Goal: Task Accomplishment & Management: Manage account settings

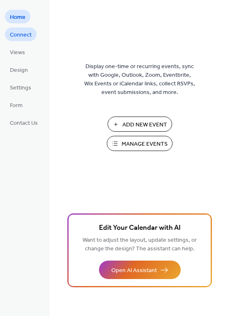
drag, startPoint x: 0, startPoint y: 0, endPoint x: 28, endPoint y: 32, distance: 42.2
click at [28, 32] on span "Connect" at bounding box center [21, 35] width 22 height 9
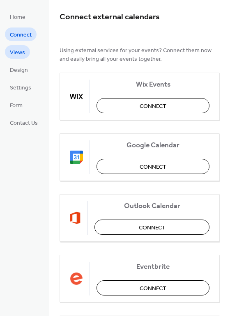
click at [22, 49] on span "Views" at bounding box center [17, 52] width 15 height 9
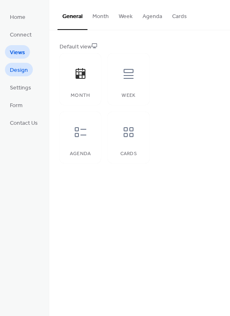
click at [23, 66] on span "Design" at bounding box center [19, 70] width 18 height 9
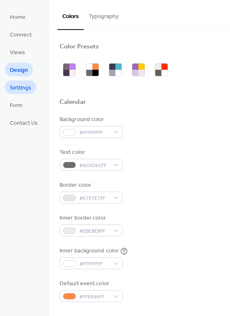
click at [22, 85] on span "Settings" at bounding box center [20, 88] width 21 height 9
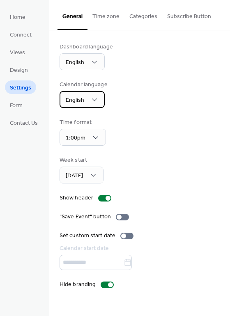
click at [83, 99] on span "English" at bounding box center [75, 100] width 18 height 11
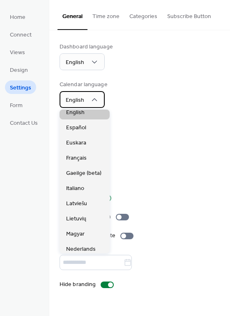
scroll to position [82, 0]
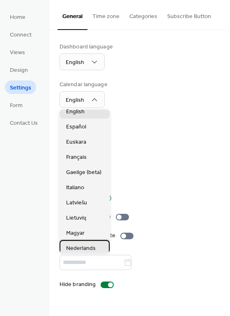
click at [82, 248] on span "Nederlands" at bounding box center [81, 248] width 30 height 9
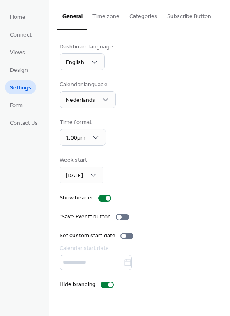
click at [100, 23] on button "Time zone" at bounding box center [105, 14] width 37 height 29
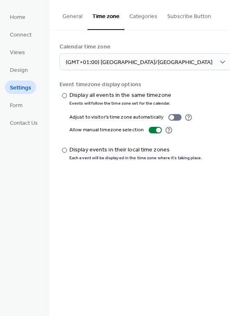
click at [139, 16] on button "Categories" at bounding box center [143, 14] width 38 height 29
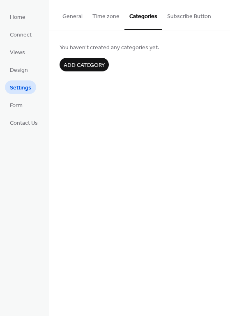
click at [175, 17] on button "Subscribe Button" at bounding box center [189, 14] width 54 height 29
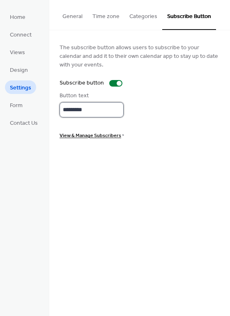
click at [111, 106] on input "*********" at bounding box center [92, 109] width 64 height 15
drag, startPoint x: 110, startPoint y: 106, endPoint x: -15, endPoint y: 106, distance: 125.7
click at [0, 106] on html "Home Connect Views Design Settings Form Contact Us Settings General Time zone C…" at bounding box center [115, 158] width 230 height 316
click at [110, 79] on label "Subscribe button" at bounding box center [93, 83] width 66 height 9
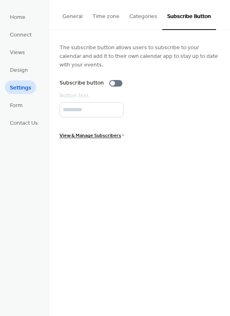
click at [75, 16] on button "General" at bounding box center [72, 14] width 30 height 29
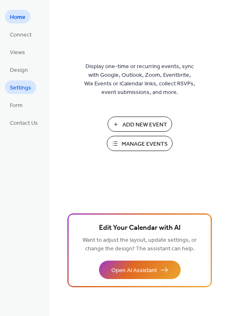
click at [15, 87] on span "Settings" at bounding box center [20, 88] width 21 height 9
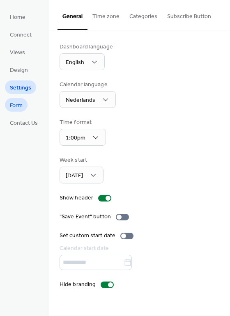
click at [17, 101] on span "Form" at bounding box center [16, 105] width 13 height 9
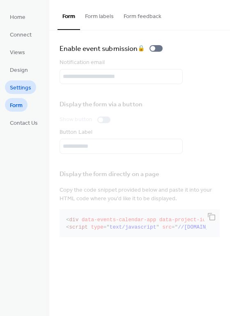
click at [15, 87] on span "Settings" at bounding box center [20, 88] width 21 height 9
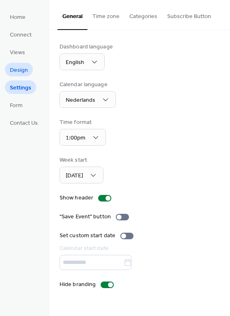
click at [8, 64] on link "Design" at bounding box center [19, 70] width 28 height 14
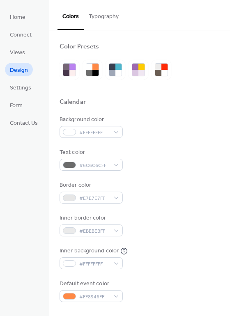
click at [111, 15] on button "Typography" at bounding box center [104, 14] width 40 height 29
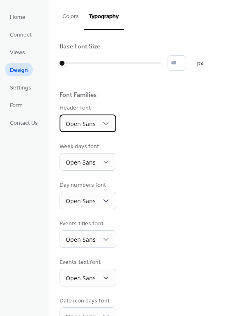
click at [82, 121] on span "Open Sans" at bounding box center [81, 124] width 30 height 8
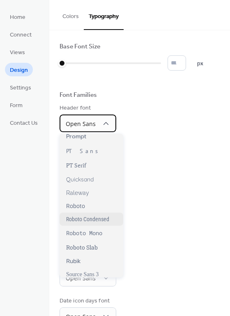
scroll to position [575, 0]
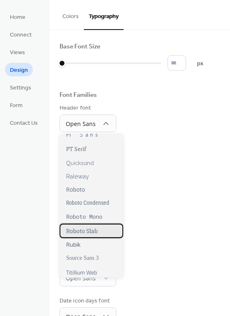
click at [90, 234] on span "Roboto Slab" at bounding box center [82, 231] width 32 height 8
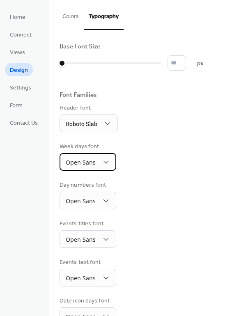
click at [90, 165] on span "Open Sans" at bounding box center [81, 163] width 30 height 8
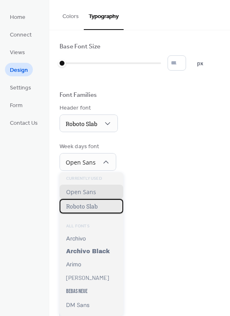
click at [91, 207] on span "Roboto Slab" at bounding box center [82, 206] width 32 height 8
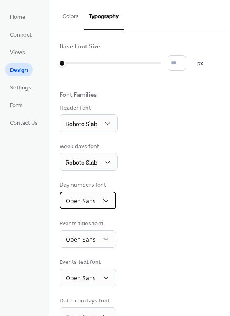
click at [95, 202] on div "Open Sans" at bounding box center [88, 201] width 57 height 18
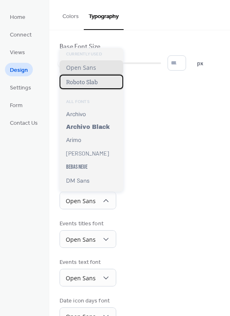
click at [86, 81] on span "Roboto Slab" at bounding box center [82, 82] width 32 height 8
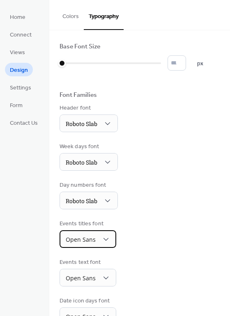
click at [91, 242] on span "Open Sans" at bounding box center [81, 240] width 30 height 8
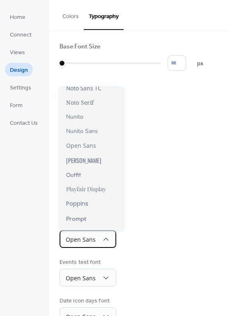
scroll to position [452, 0]
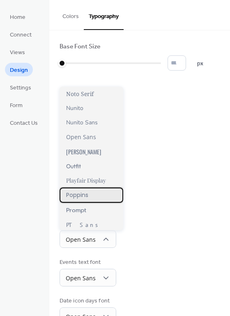
click at [82, 198] on span "Poppins" at bounding box center [77, 195] width 22 height 9
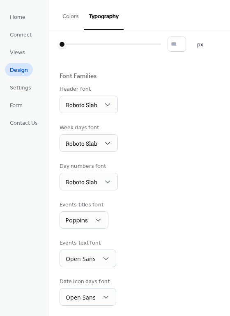
scroll to position [41, 0]
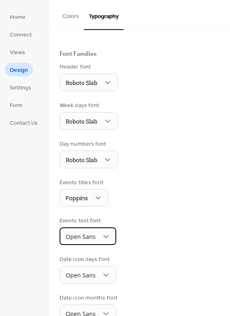
click at [92, 234] on span "Open Sans" at bounding box center [81, 237] width 30 height 8
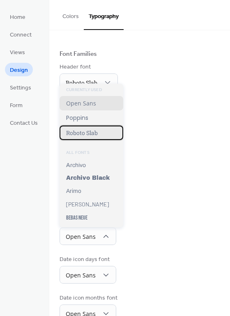
click at [78, 133] on span "Roboto Slab" at bounding box center [82, 133] width 32 height 8
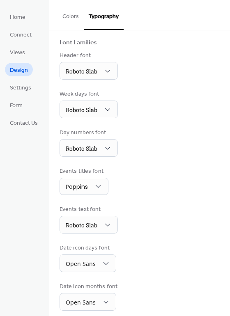
scroll to position [60, 0]
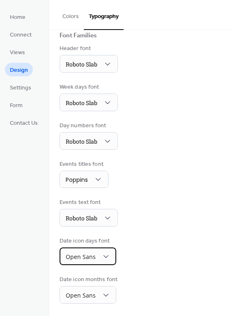
click at [97, 251] on div "Open Sans" at bounding box center [88, 257] width 57 height 18
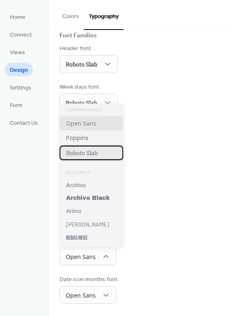
click at [92, 156] on span "Roboto Slab" at bounding box center [82, 153] width 32 height 8
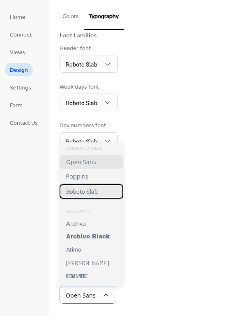
click at [85, 188] on span "Roboto Slab" at bounding box center [82, 192] width 32 height 8
